Goal: Find specific fact: Find specific fact

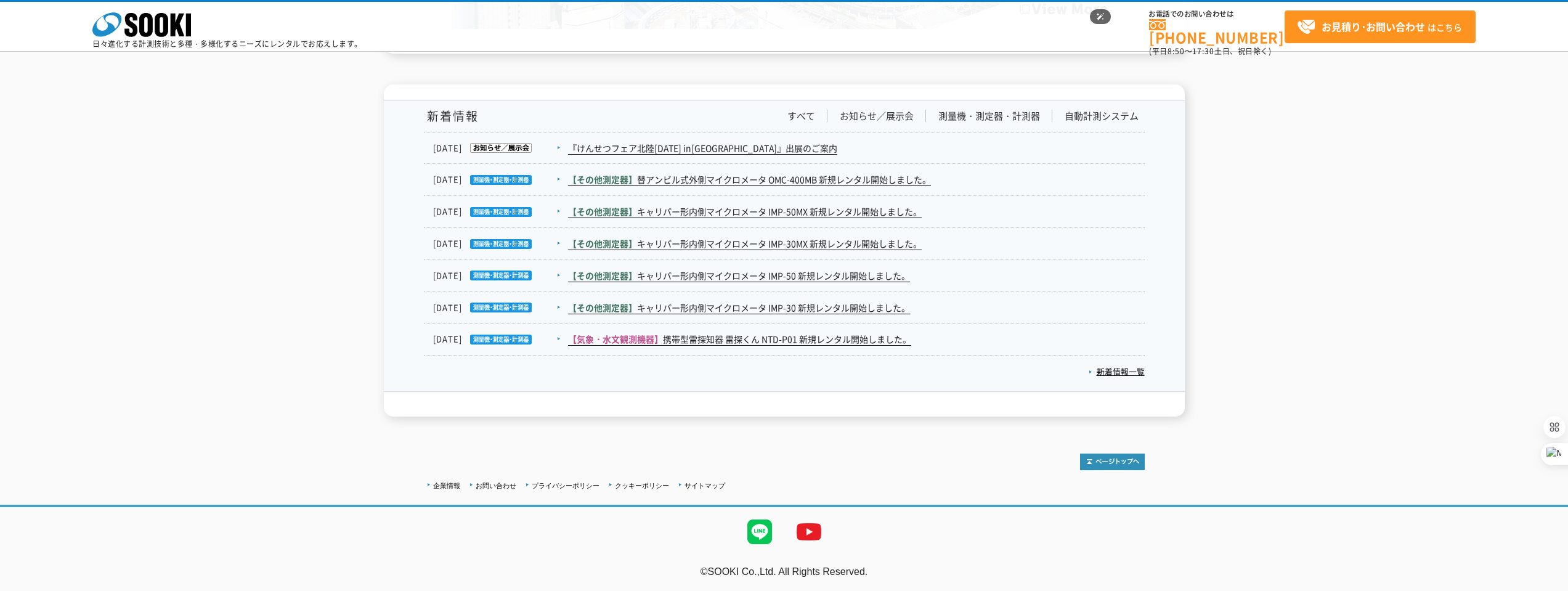
scroll to position [1995, 0]
click at [453, 489] on link "企業情報" at bounding box center [447, 485] width 27 height 8
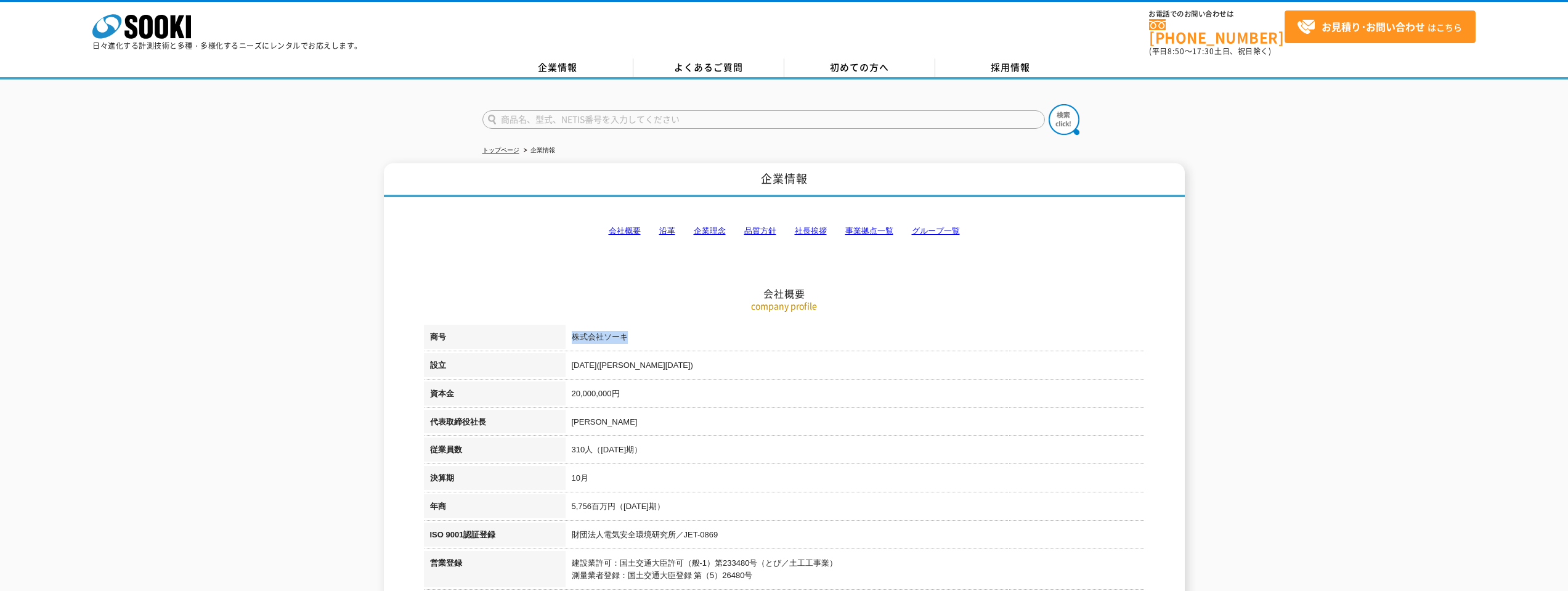
drag, startPoint x: 628, startPoint y: 332, endPoint x: 573, endPoint y: 332, distance: 55.0
click at [573, 332] on td "株式会社ソーキ" at bounding box center [855, 339] width 580 height 28
copy td "株式会社ソーキ"
